Goal: Task Accomplishment & Management: Complete application form

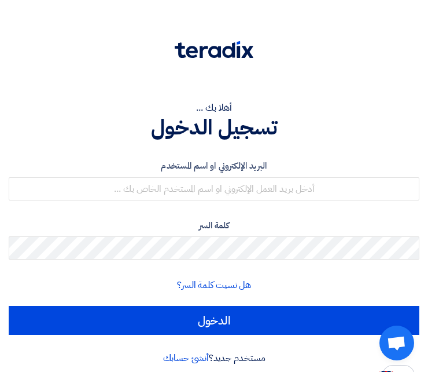
click at [356, 111] on div "أهلا بك ..." at bounding box center [214, 108] width 411 height 14
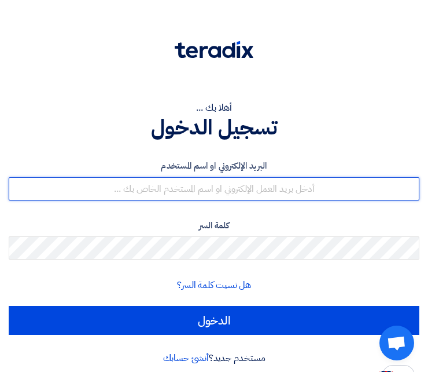
click at [322, 195] on input "text" at bounding box center [214, 188] width 411 height 23
click at [323, 186] on input "text" at bounding box center [214, 188] width 411 height 23
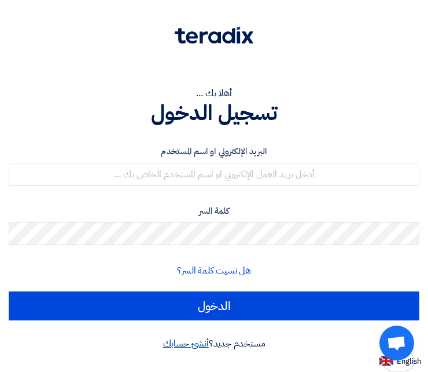
click at [190, 337] on link "أنشئ حسابك" at bounding box center [186, 343] width 46 height 14
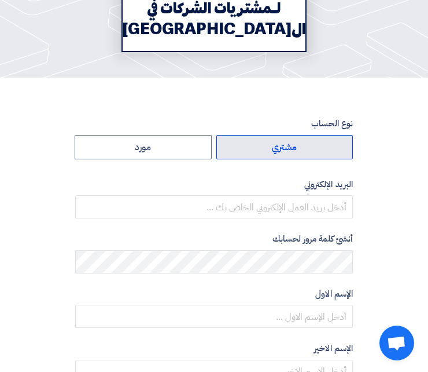
scroll to position [174, 0]
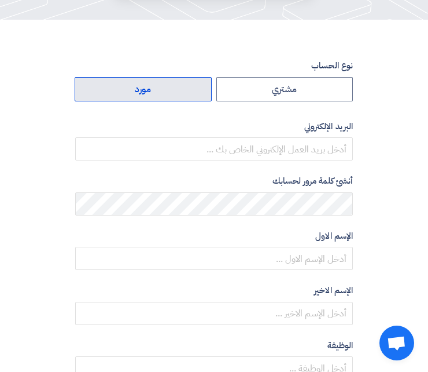
click at [174, 83] on label "مورد" at bounding box center [143, 89] width 137 height 24
click at [174, 83] on input "مورد" at bounding box center [143, 89] width 136 height 23
radio input "true"
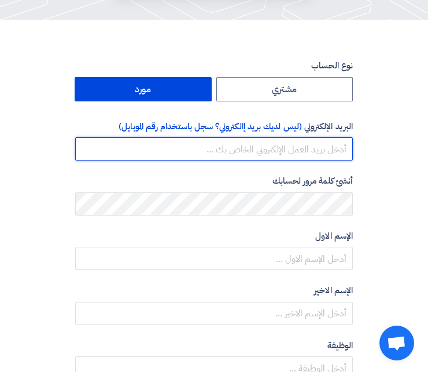
click at [269, 152] on input "email" at bounding box center [214, 148] width 278 height 23
type input "[EMAIL_ADDRESS][DOMAIN_NAME]"
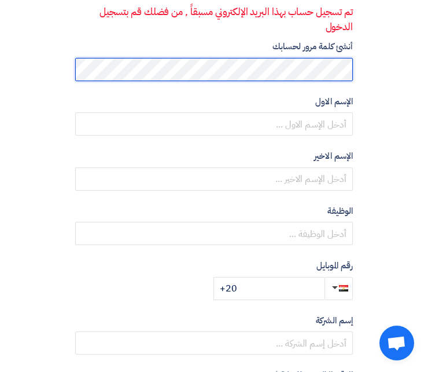
scroll to position [347, 0]
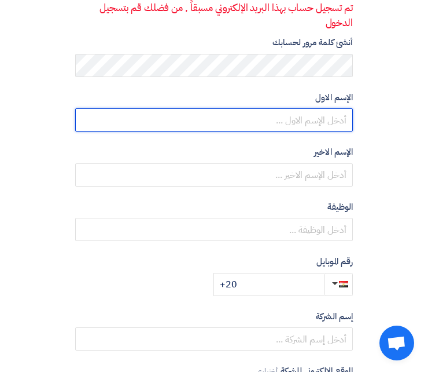
click at [282, 119] on input "text" at bounding box center [214, 119] width 278 height 23
type input "Kenzy"
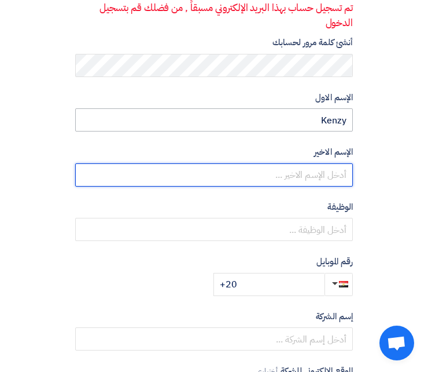
type input "Osama"
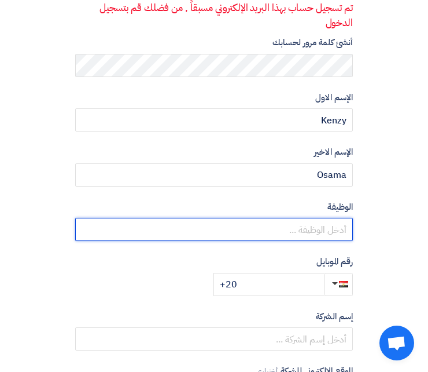
click at [308, 227] on input "text" at bounding box center [214, 229] width 278 height 23
click at [311, 230] on input "text" at bounding box center [214, 229] width 278 height 23
type input "sales Manger"
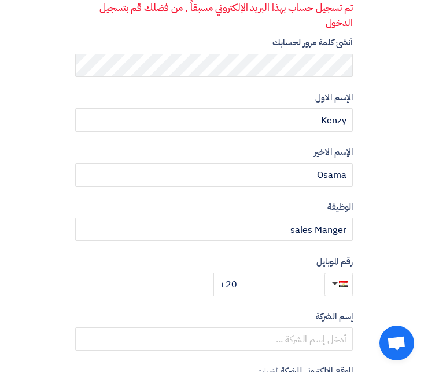
click at [83, 80] on form "نوع الحساب مشتري مورد البريد الإلكتروني (ليس لديك بريد إالكتروني؟ سجل باستخدام …" at bounding box center [214, 90] width 278 height 410
click at [265, 285] on input "+20" at bounding box center [269, 284] width 111 height 23
type input "[PHONE_NUMBER]"
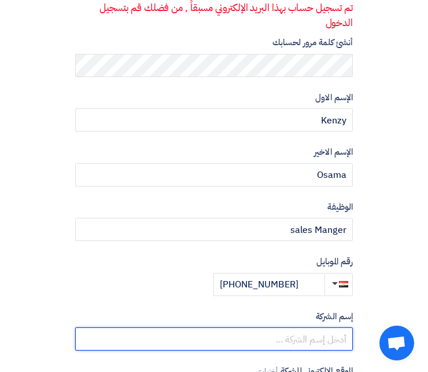
click at [323, 341] on input "text" at bounding box center [214, 338] width 278 height 23
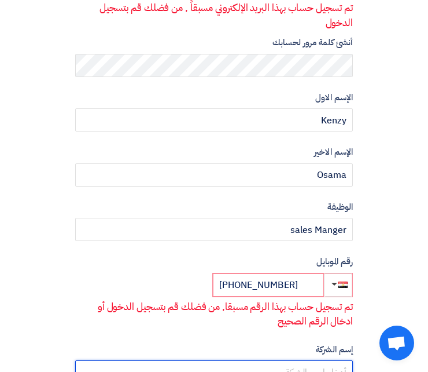
type input "[PERSON_NAME]"
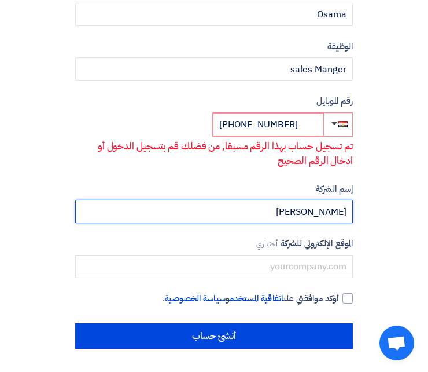
drag, startPoint x: 265, startPoint y: 211, endPoint x: 386, endPoint y: 189, distance: 123.1
type input "Go Faster"
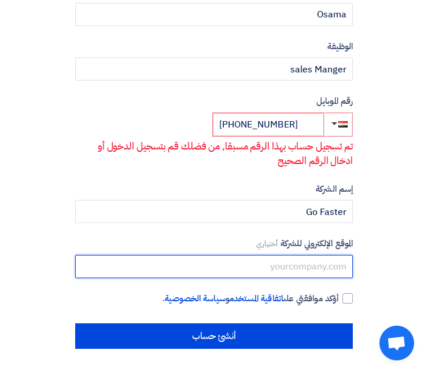
click at [340, 269] on input "text" at bounding box center [214, 266] width 278 height 23
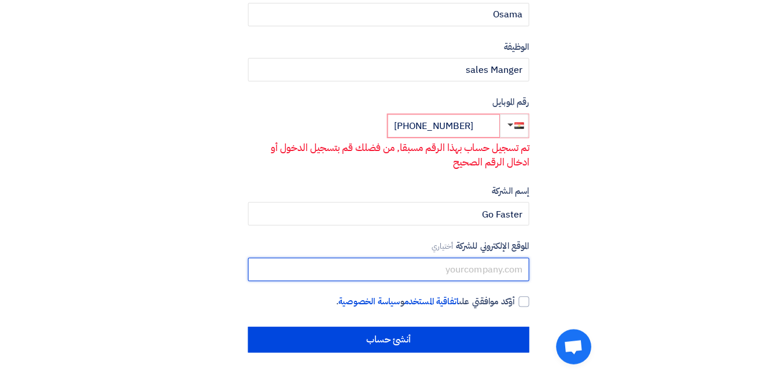
scroll to position [327, 0]
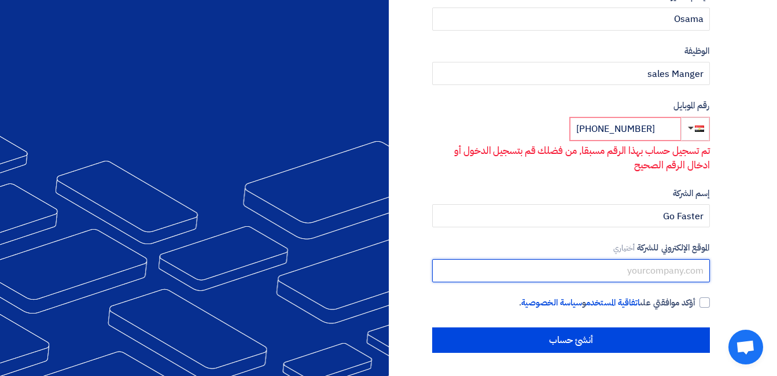
click at [436, 260] on input "text" at bounding box center [571, 270] width 278 height 23
click at [436, 272] on input "text" at bounding box center [571, 270] width 278 height 23
paste input "[URL][DOMAIN_NAME]"
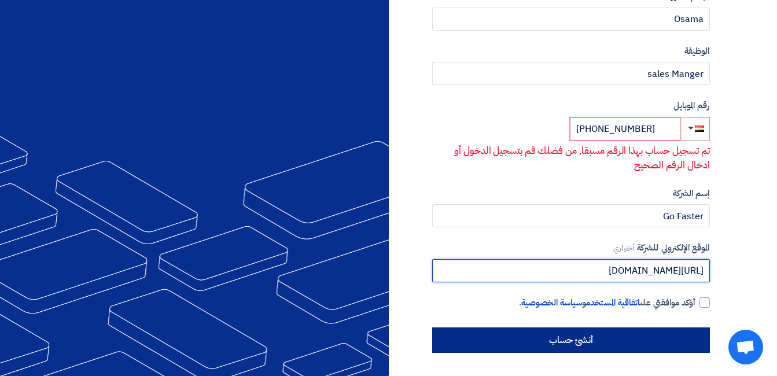
type input "[URL][DOMAIN_NAME]"
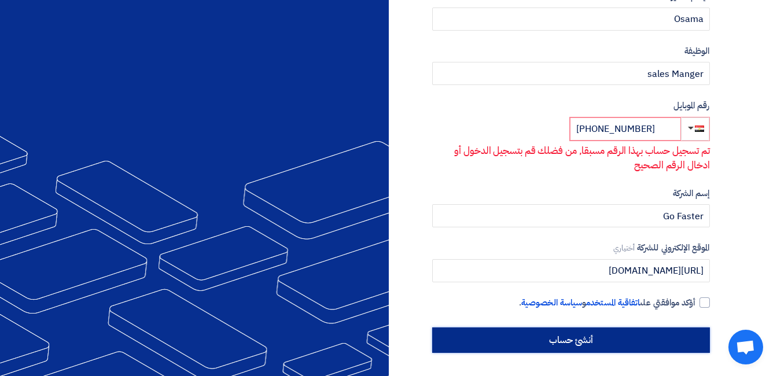
click at [436, 338] on input "أنشئ حساب" at bounding box center [571, 340] width 278 height 25
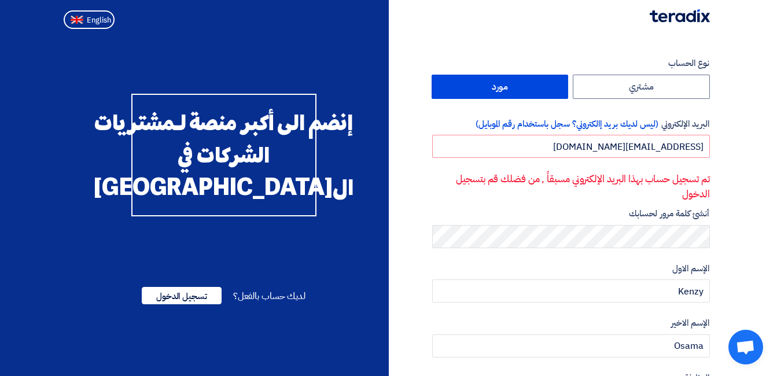
click at [436, 184] on p "تم تسجيل حساب بهذا البريد الإلكتروني مسبقاً , من فضلك قم بتسجيل الدخول" at bounding box center [571, 187] width 277 height 30
drag, startPoint x: 621, startPoint y: 184, endPoint x: 626, endPoint y: 170, distance: 14.8
click at [436, 170] on form "نوع الحساب مشتري مورد البريد الإلكتروني (ليس لديك بريد إالكتروني؟ سجل باستخدام …" at bounding box center [571, 278] width 278 height 443
click at [436, 122] on span "(ليس لديك بريد إالكتروني؟ سجل باستخدام رقم الموبايل)" at bounding box center [567, 124] width 183 height 13
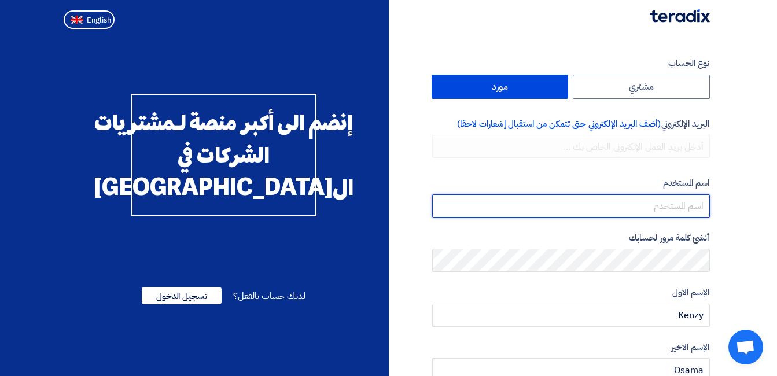
click at [436, 198] on input "userName" at bounding box center [571, 205] width 278 height 23
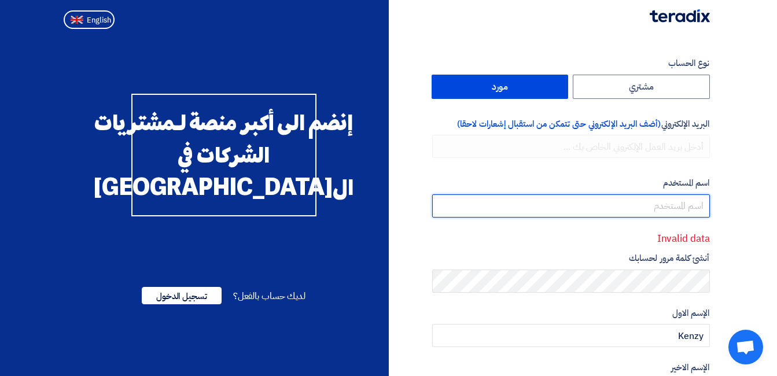
click at [436, 201] on input "userName" at bounding box center [571, 205] width 278 height 23
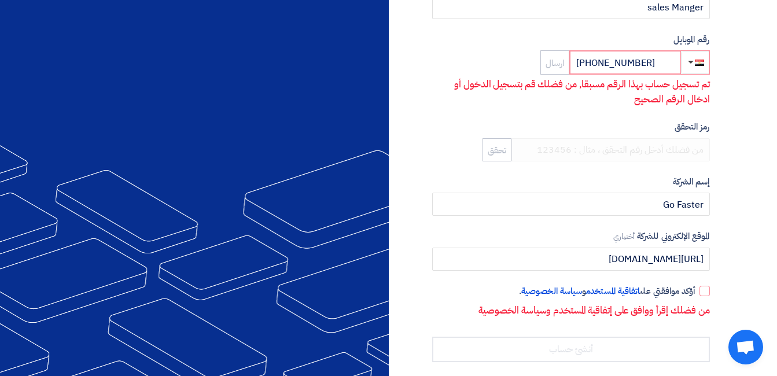
scroll to position [427, 0]
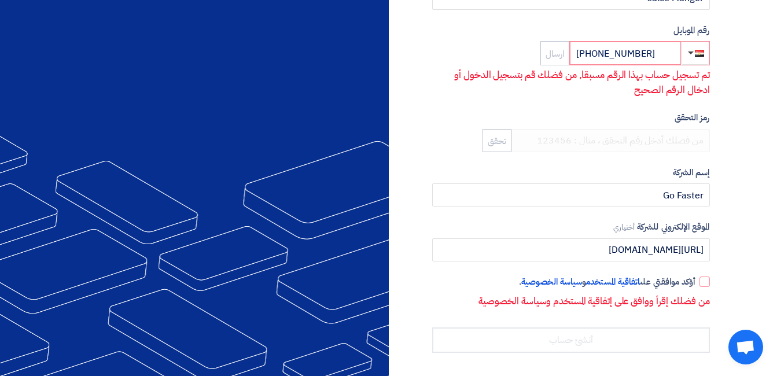
type input "01117770970"
click at [436, 49] on input "[PHONE_NUMBER]" at bounding box center [625, 53] width 111 height 23
